Goal: Task Accomplishment & Management: Manage account settings

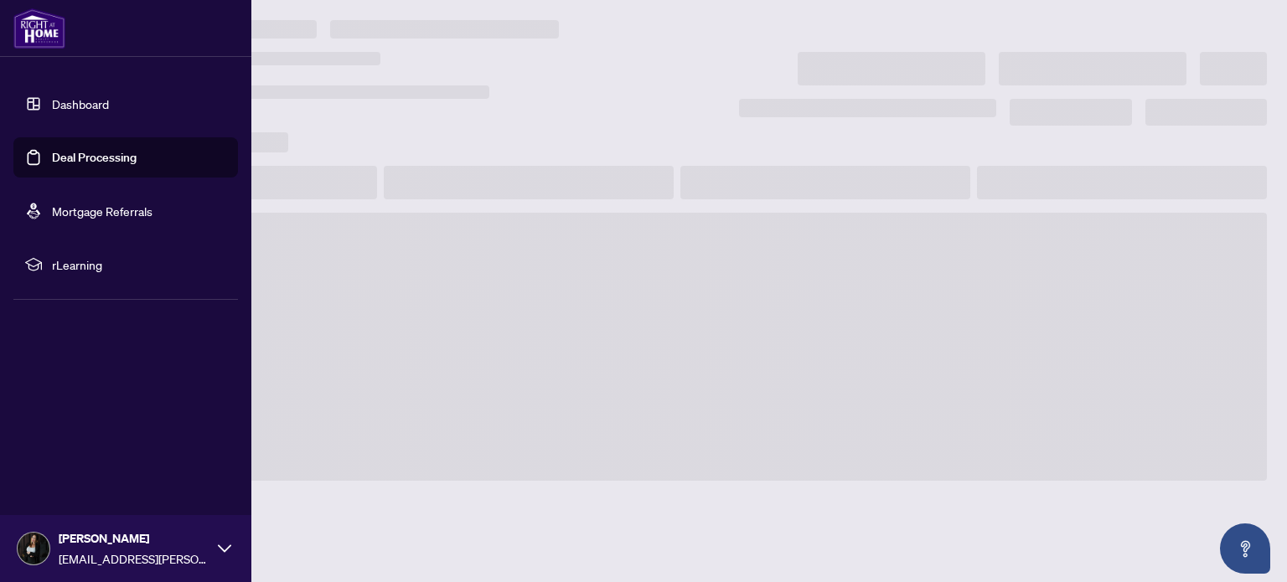
click at [52, 161] on link "Deal Processing" at bounding box center [94, 157] width 85 height 15
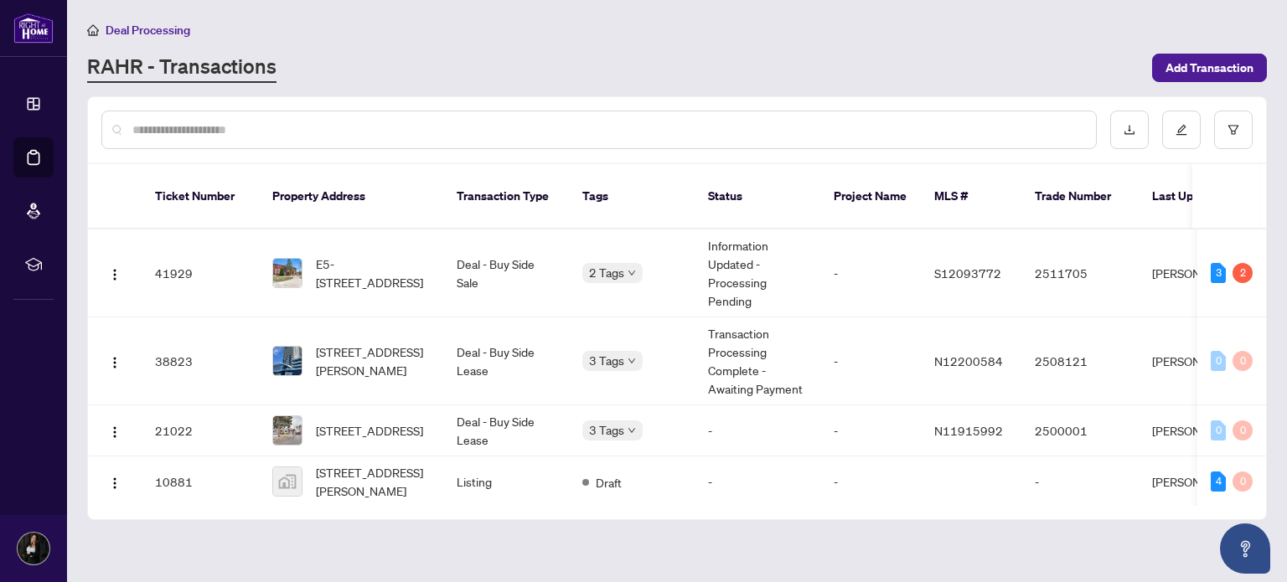
click at [553, 45] on div "Deal Processing RAHR - Transactions Add Transaction" at bounding box center [677, 51] width 1180 height 63
click at [350, 261] on span "E5-167 Edgehill Dr, Barrie, Ontario L4N 1L9, Canada" at bounding box center [373, 273] width 114 height 37
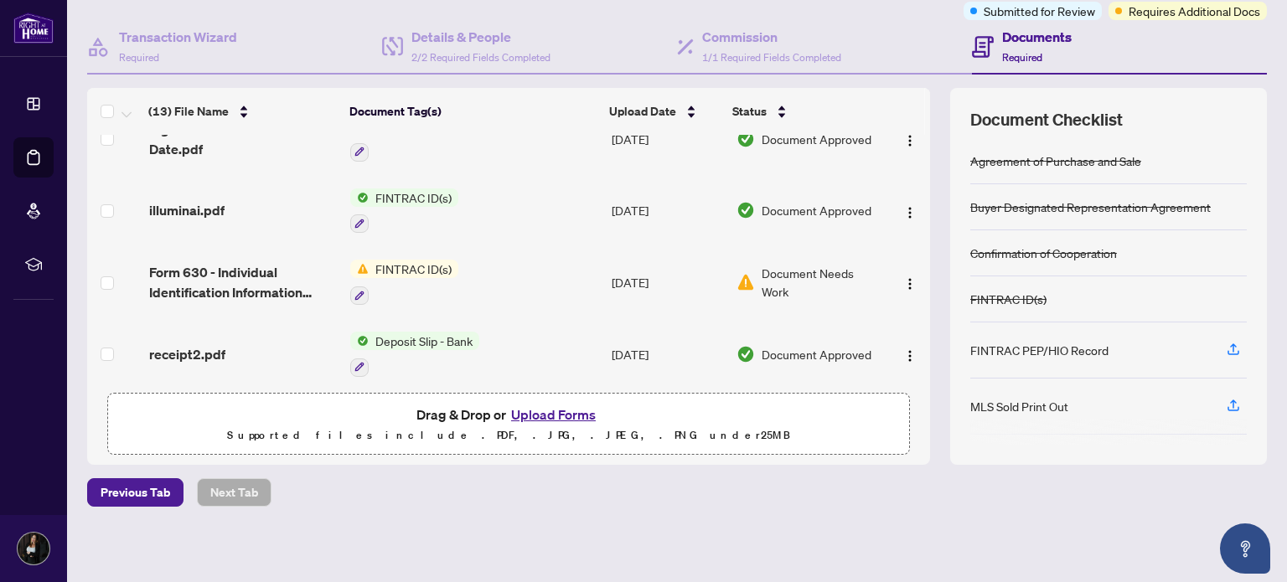
scroll to position [622, 0]
